Goal: Task Accomplishment & Management: Use online tool/utility

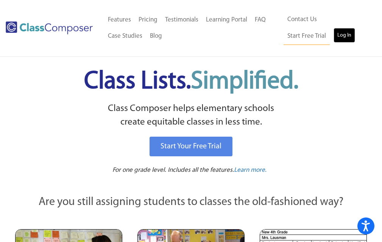
click at [333, 38] on link "Log In" at bounding box center [344, 35] width 22 height 15
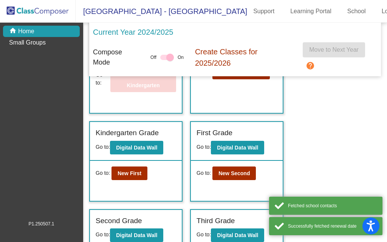
scroll to position [76, 0]
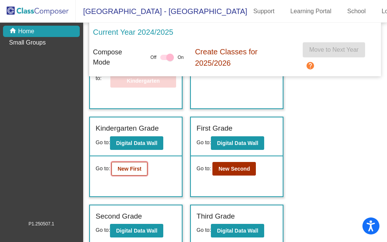
click at [135, 172] on b "New First" at bounding box center [130, 169] width 24 height 6
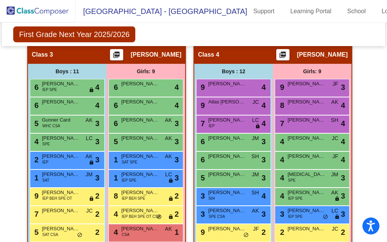
scroll to position [492, 0]
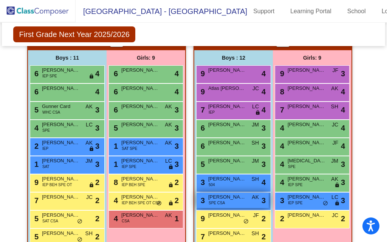
click at [233, 200] on span "Shawn Thompson" at bounding box center [227, 198] width 38 height 8
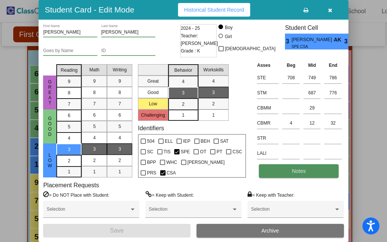
click at [309, 171] on button "Notes" at bounding box center [299, 172] width 80 height 14
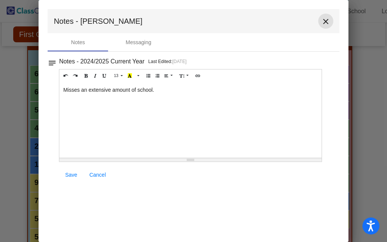
click at [327, 23] on mat-icon "close" at bounding box center [326, 21] width 9 height 9
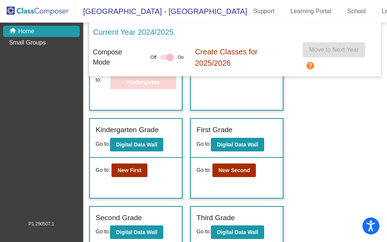
scroll to position [76, 0]
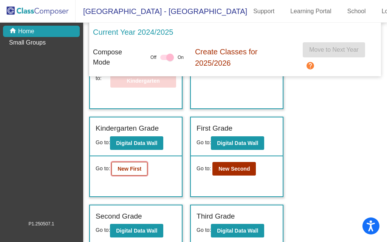
click at [128, 172] on b "New First" at bounding box center [130, 169] width 24 height 6
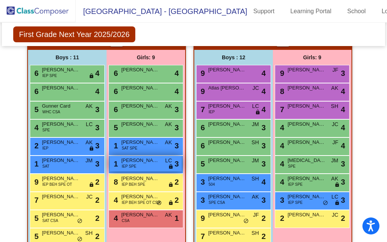
scroll to position [530, 0]
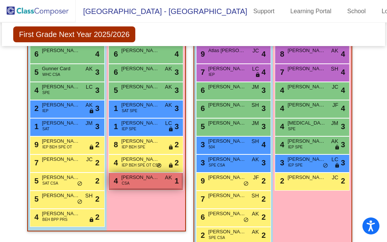
click at [143, 180] on span "Caidence Mieczkowski" at bounding box center [140, 178] width 38 height 8
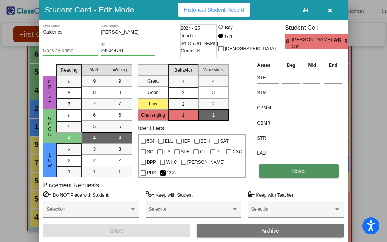
click at [307, 173] on button "Notes" at bounding box center [299, 172] width 80 height 14
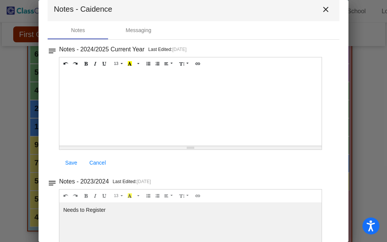
scroll to position [0, 0]
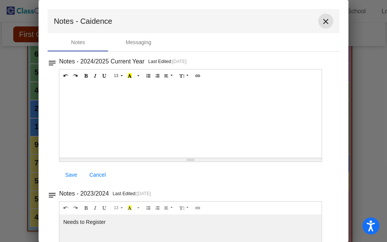
click at [324, 19] on mat-icon "close" at bounding box center [326, 21] width 9 height 9
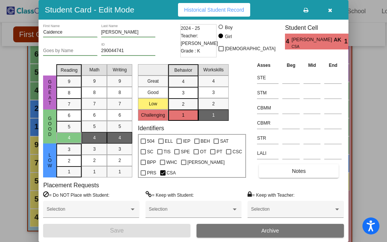
click at [331, 11] on icon "button" at bounding box center [330, 10] width 4 height 5
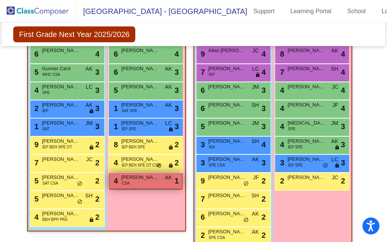
click at [137, 182] on div "4 Caidence Mieczkowski CSA AK lock do_not_disturb_alt 1" at bounding box center [146, 181] width 72 height 16
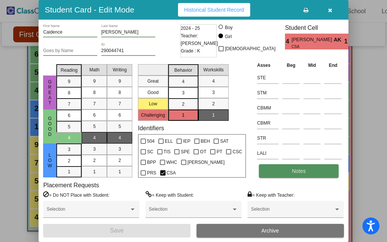
click at [295, 172] on span "Notes" at bounding box center [299, 171] width 14 height 6
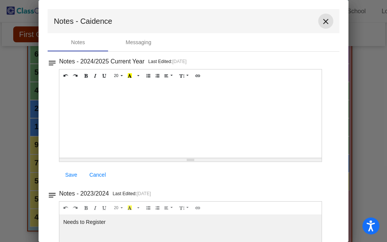
click at [322, 22] on mat-icon "close" at bounding box center [326, 21] width 9 height 9
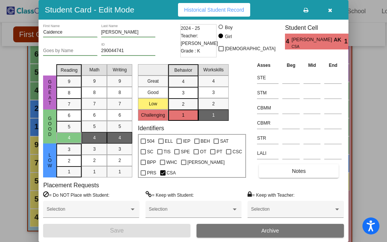
click at [328, 10] on icon "button" at bounding box center [330, 10] width 4 height 5
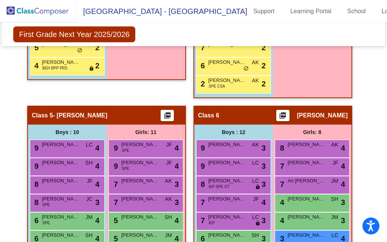
scroll to position [832, 0]
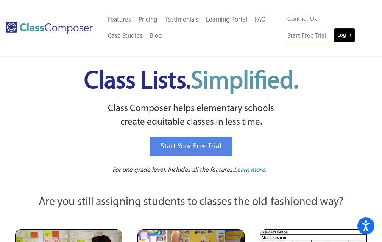
click at [333, 36] on link "Log In" at bounding box center [344, 35] width 22 height 15
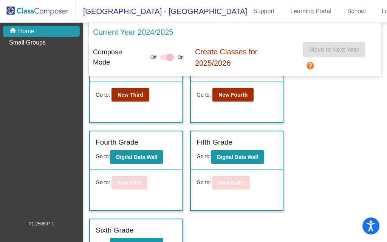
scroll to position [224, 0]
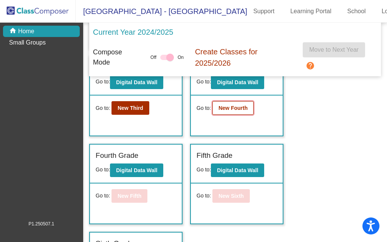
click at [228, 111] on b "New Fourth" at bounding box center [233, 108] width 29 height 6
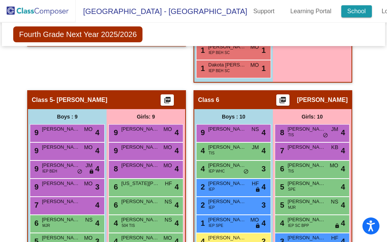
scroll to position [492, 0]
